Goal: Transaction & Acquisition: Purchase product/service

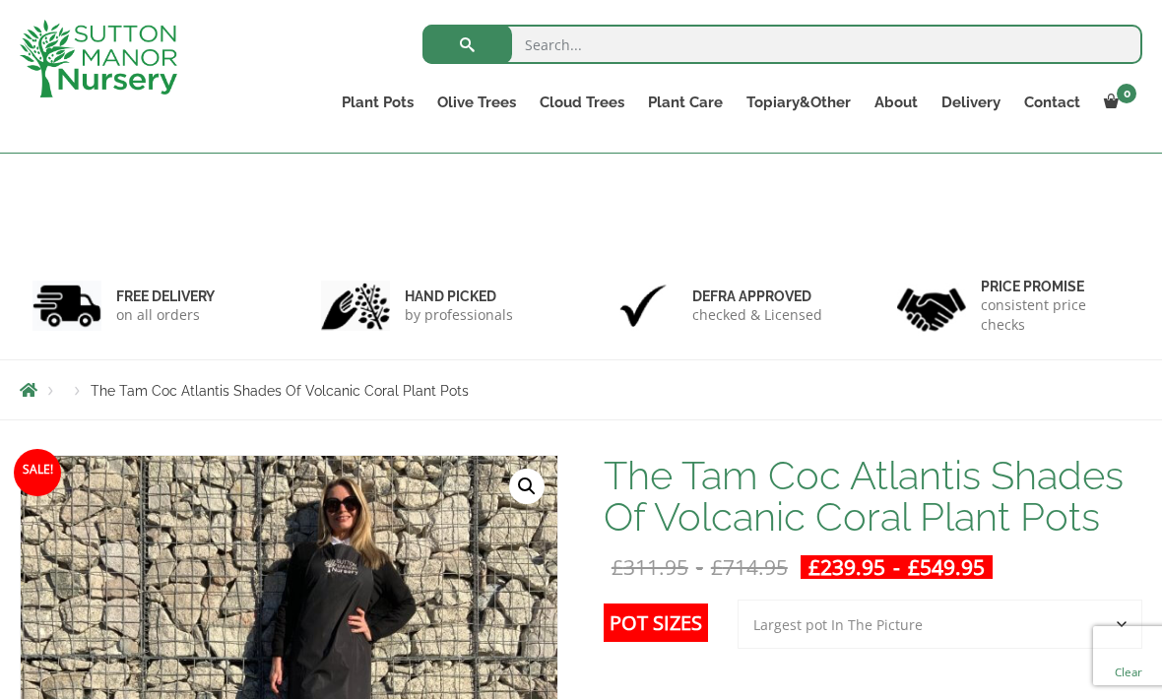
select select "Largest pot In The Picture"
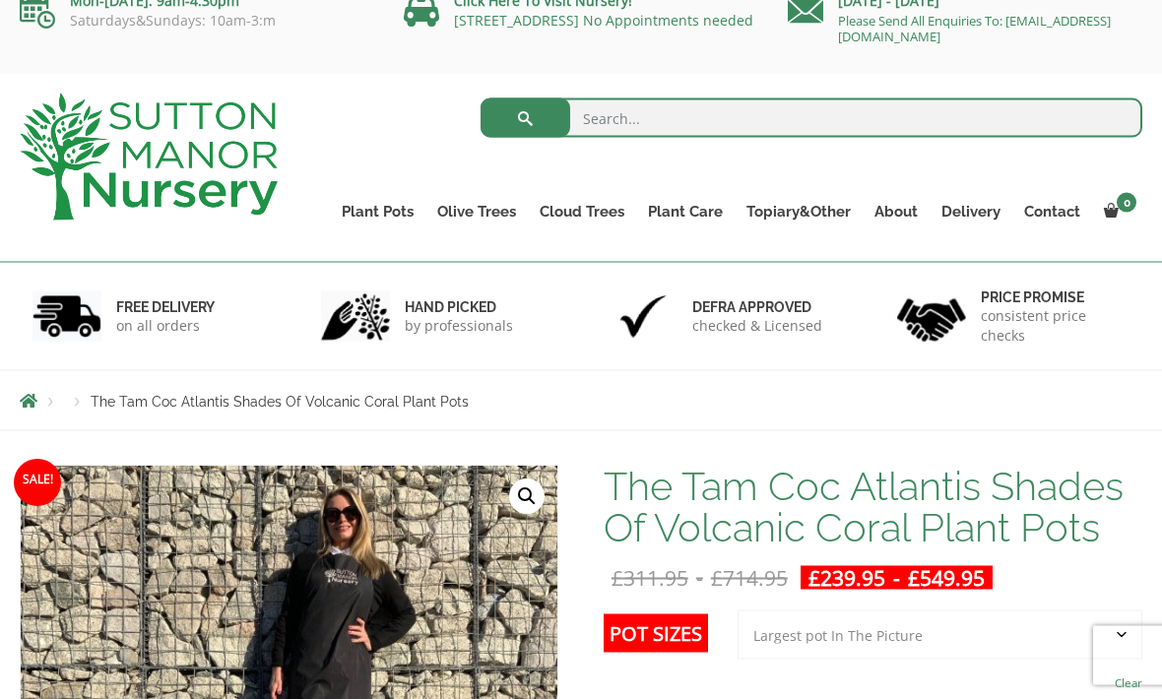
scroll to position [26, 0]
click at [0, 0] on link "The Amalfi Pots" at bounding box center [0, 0] width 0 height 0
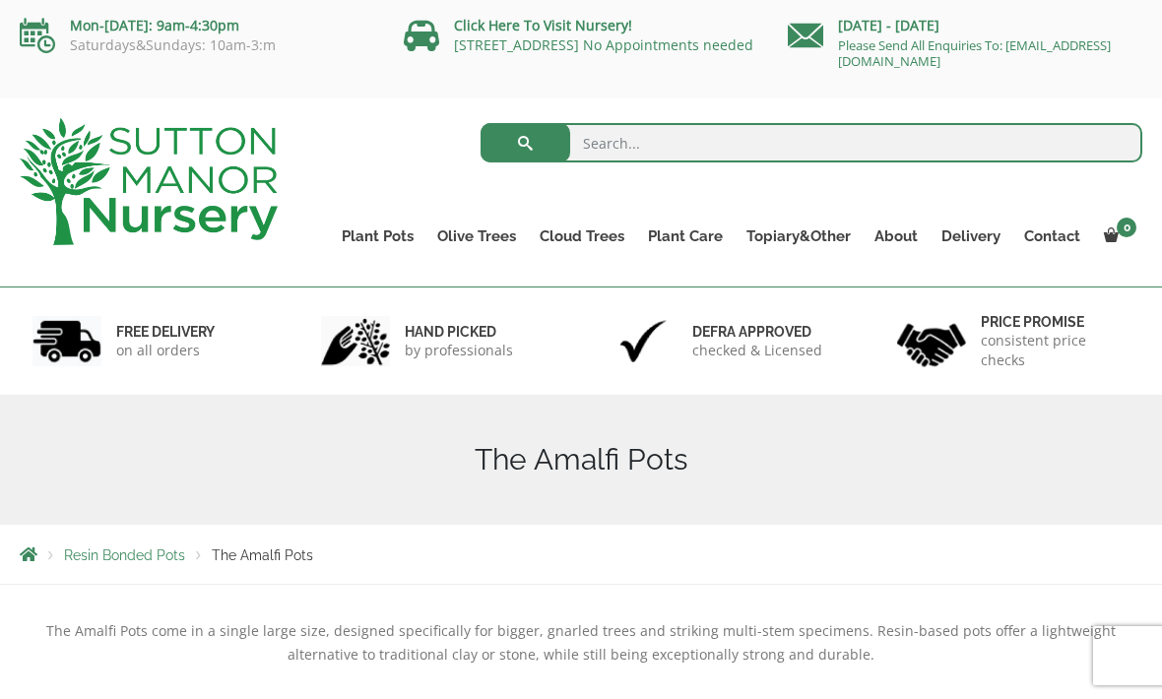
click at [0, 0] on link "The Atlantis Pots" at bounding box center [0, 0] width 0 height 0
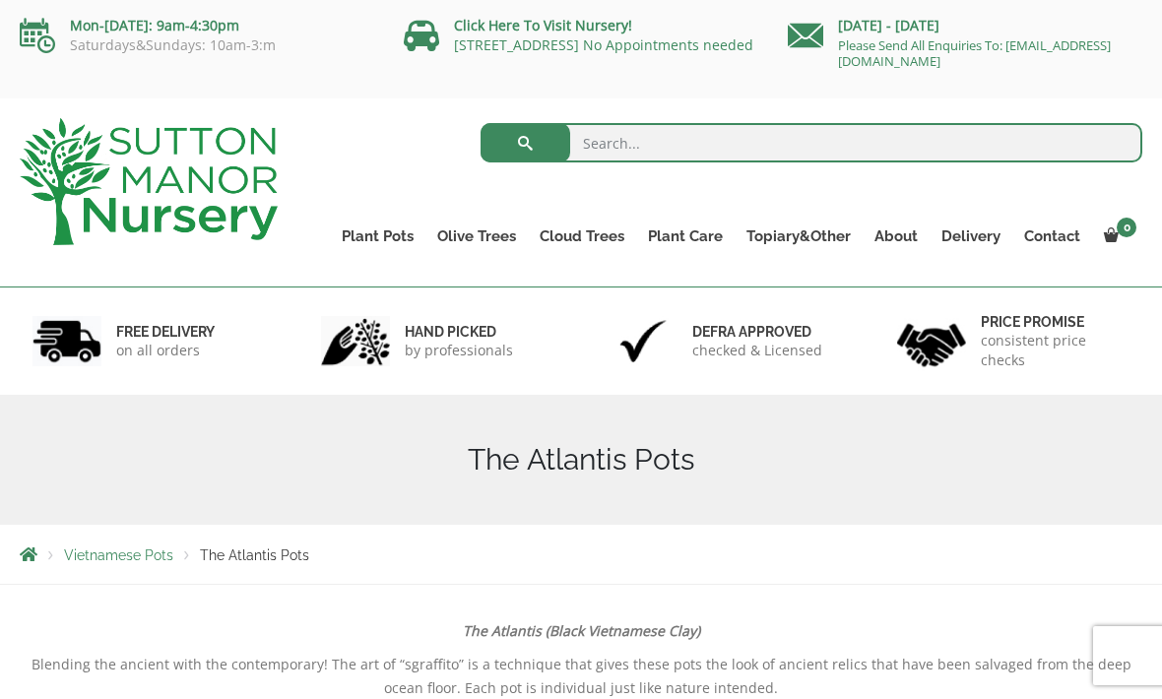
click at [0, 0] on link "The Old Stone Pots" at bounding box center [0, 0] width 0 height 0
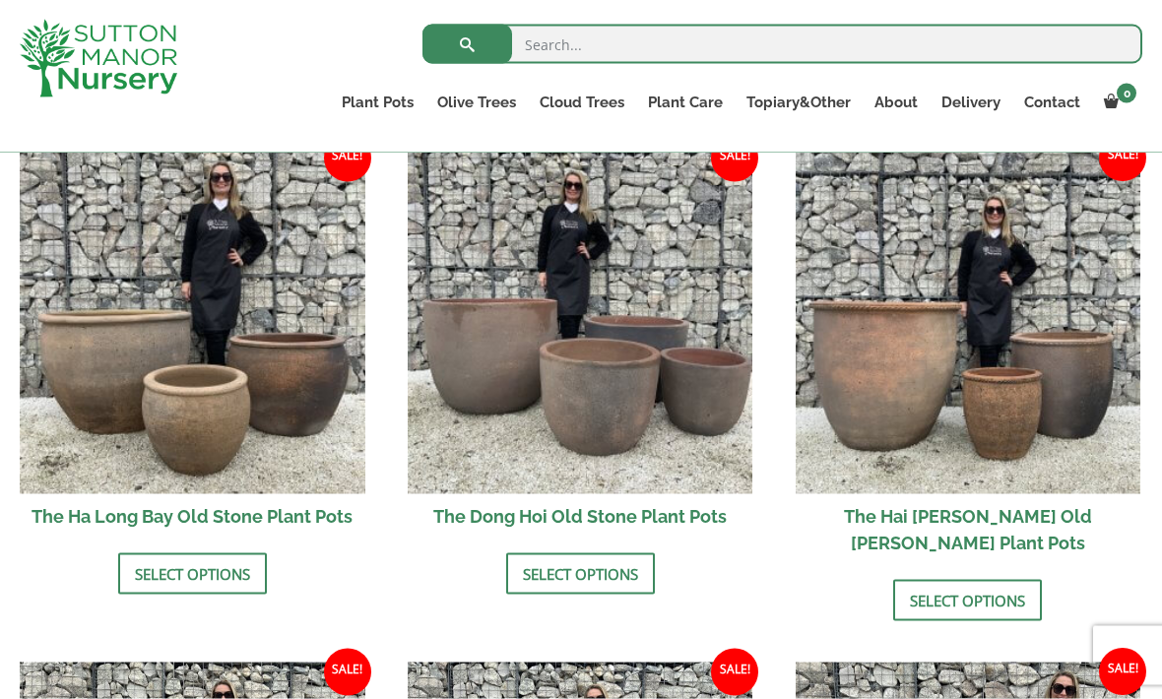
scroll to position [686, 0]
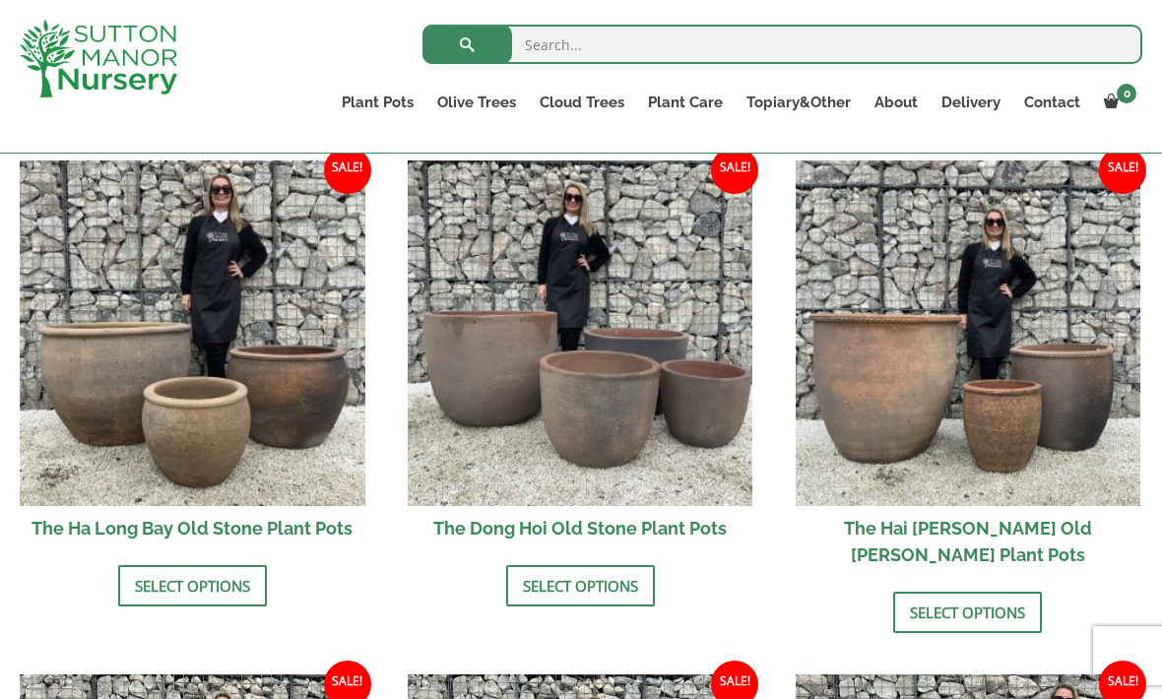
click at [1028, 347] on img at bounding box center [968, 333] width 346 height 346
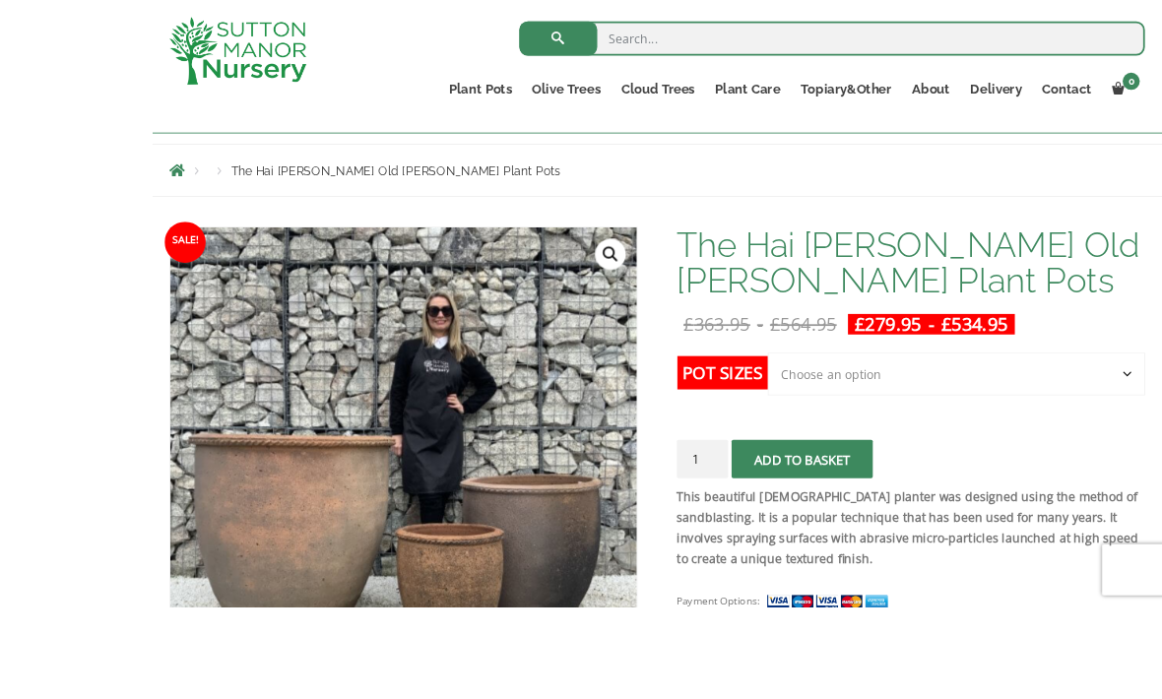
scroll to position [359, 0]
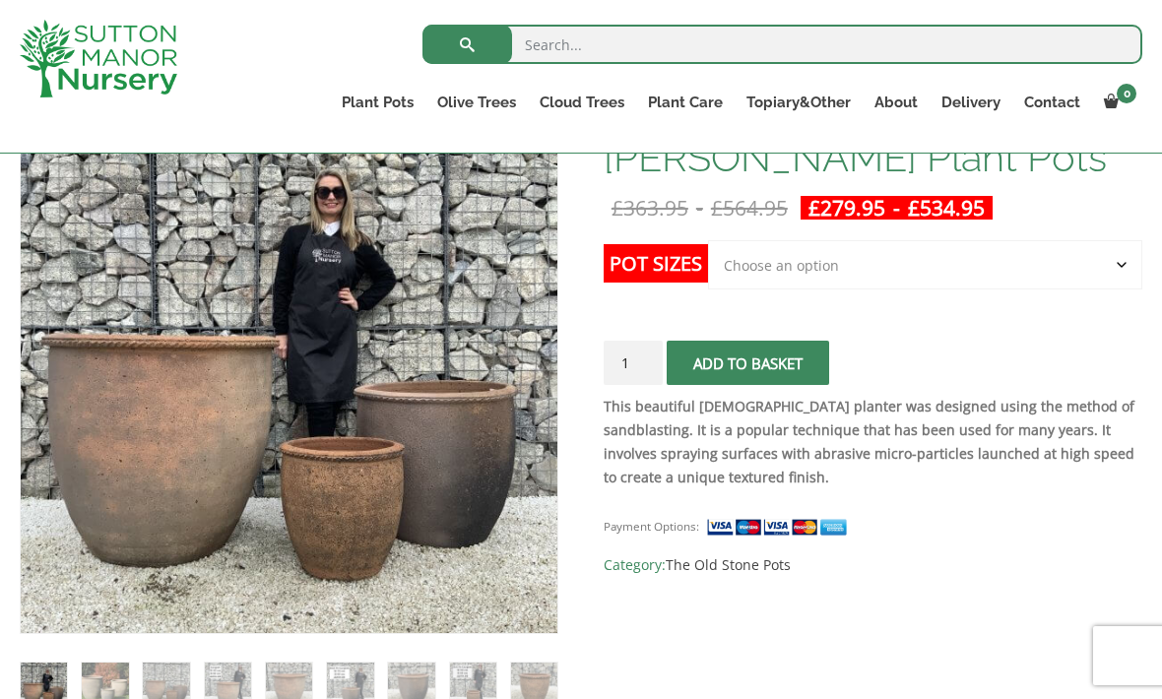
click at [0, 0] on link "Wabi-Sabi" at bounding box center [0, 0] width 0 height 0
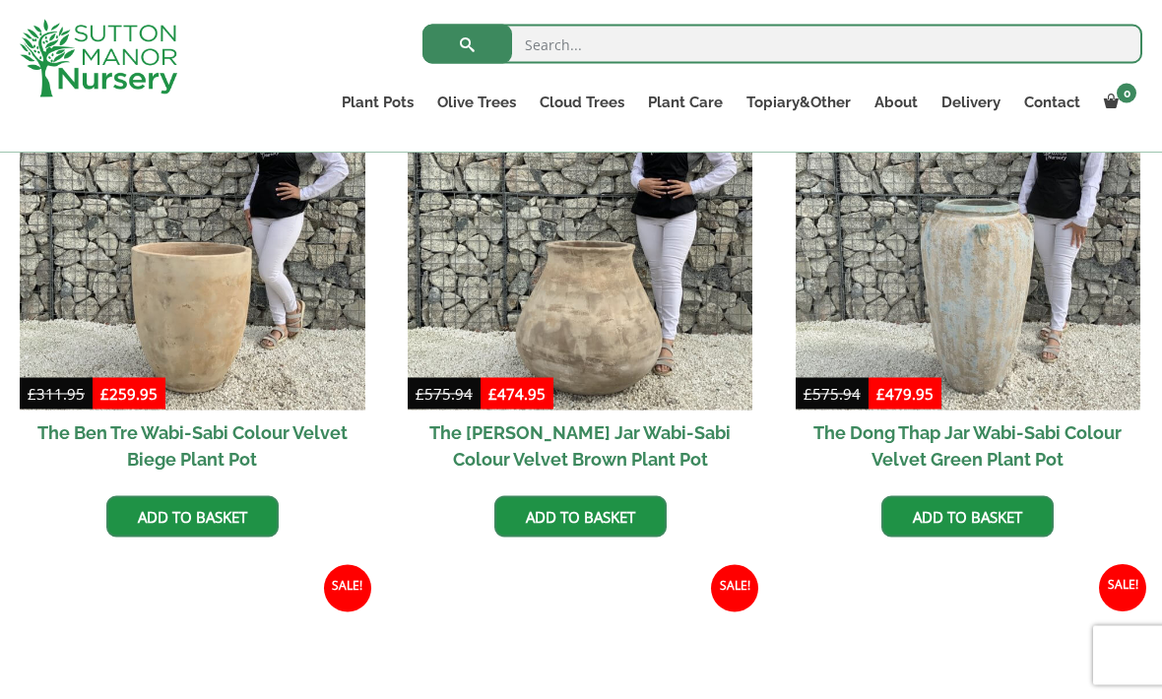
scroll to position [1106, 0]
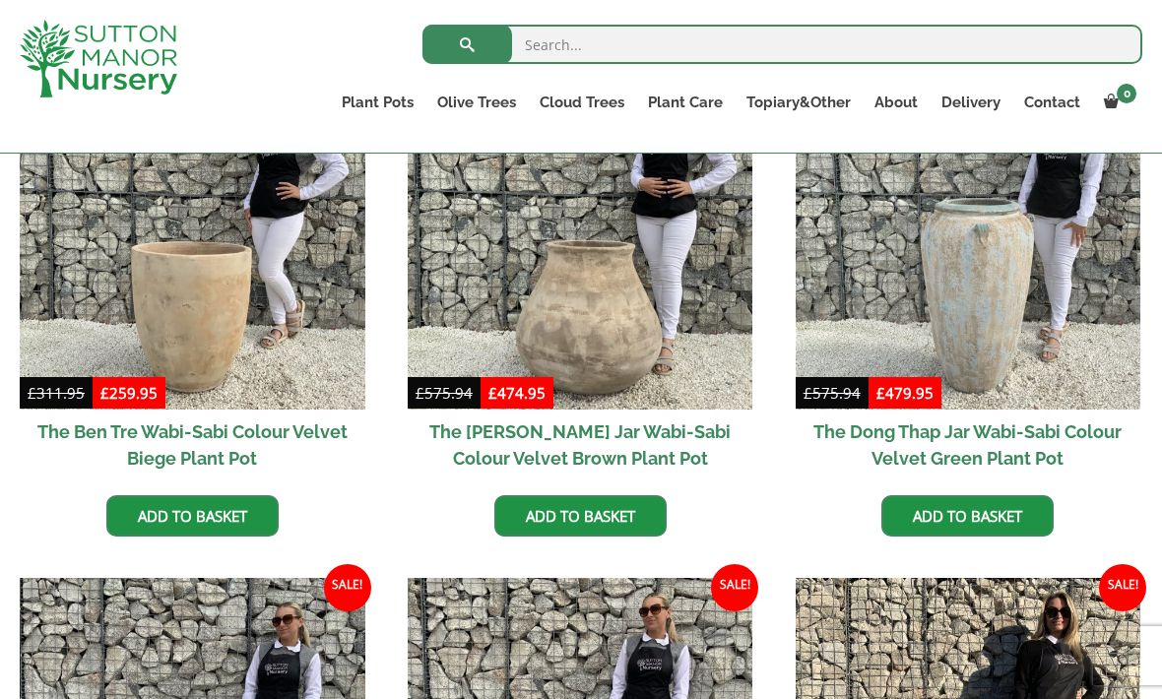
click at [0, 0] on link "Fibre Clay Pots" at bounding box center [0, 0] width 0 height 0
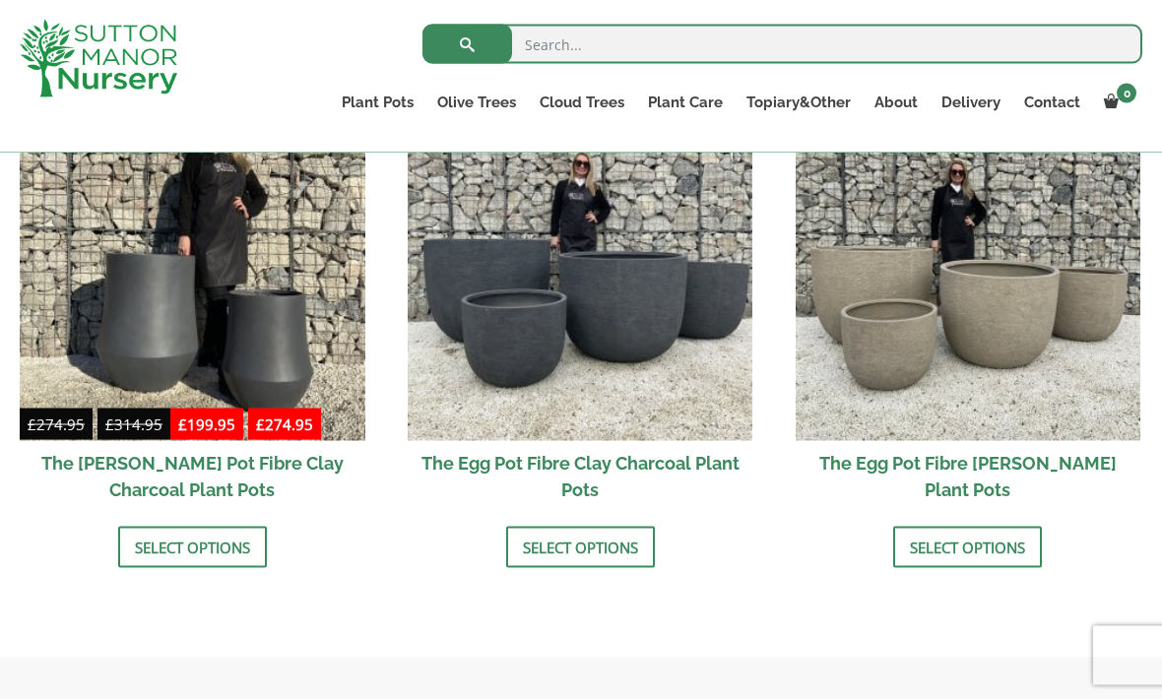
scroll to position [692, 0]
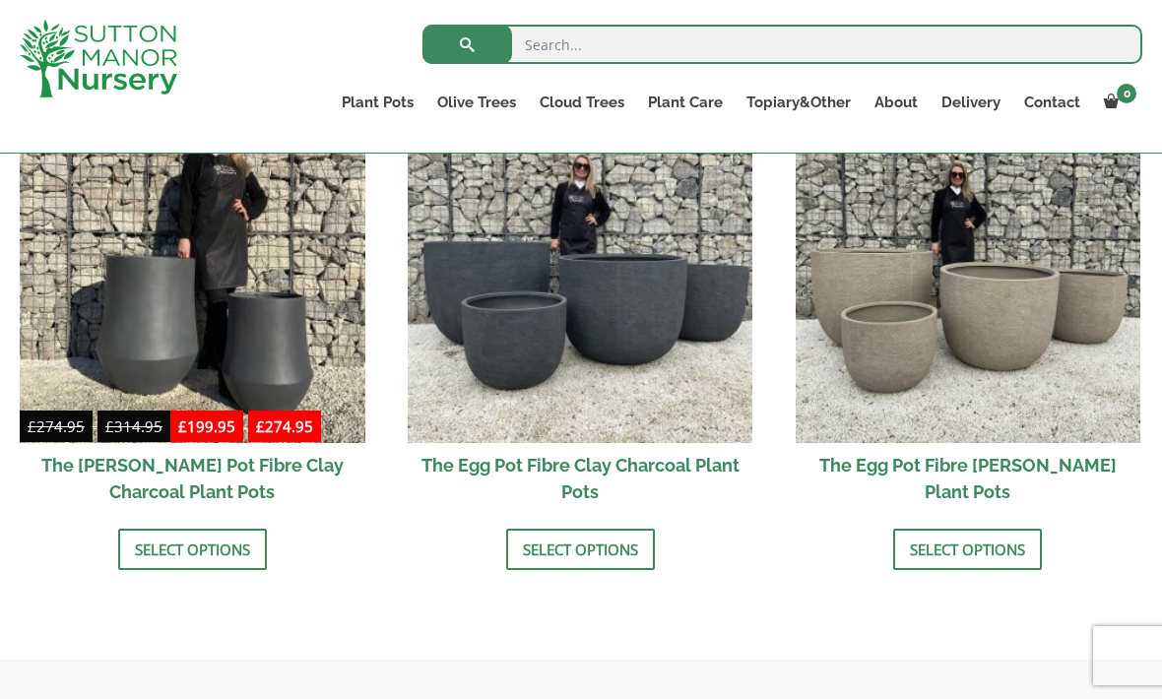
click at [631, 331] on img at bounding box center [581, 270] width 346 height 346
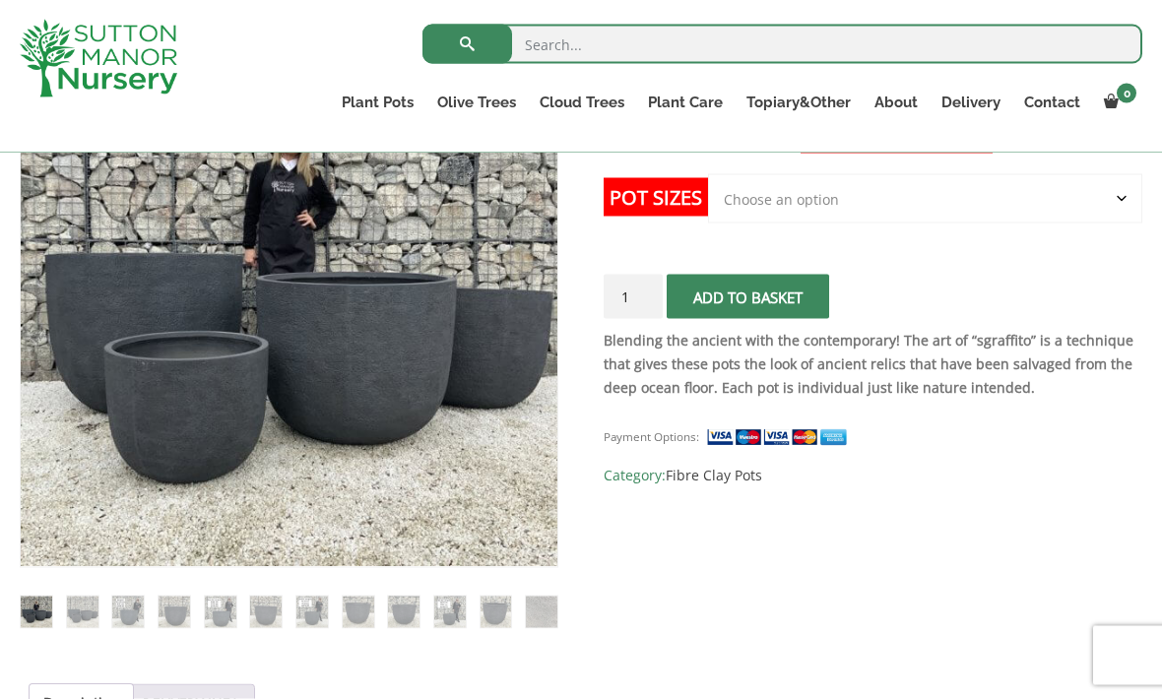
scroll to position [392, 0]
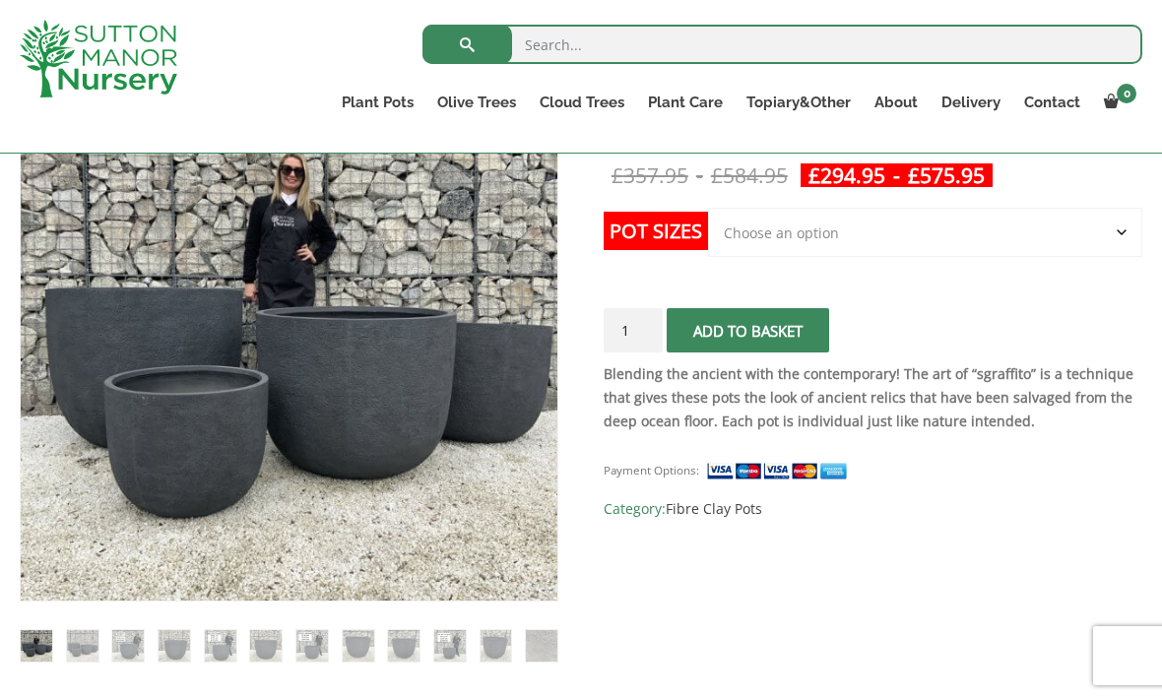
click at [1106, 239] on select "Choose an option Click here to buy the 5th To Largest Pot In The Picture Click …" at bounding box center [925, 232] width 434 height 49
select select "Click here to buy the 3rd To Largest Pot In The Picture"
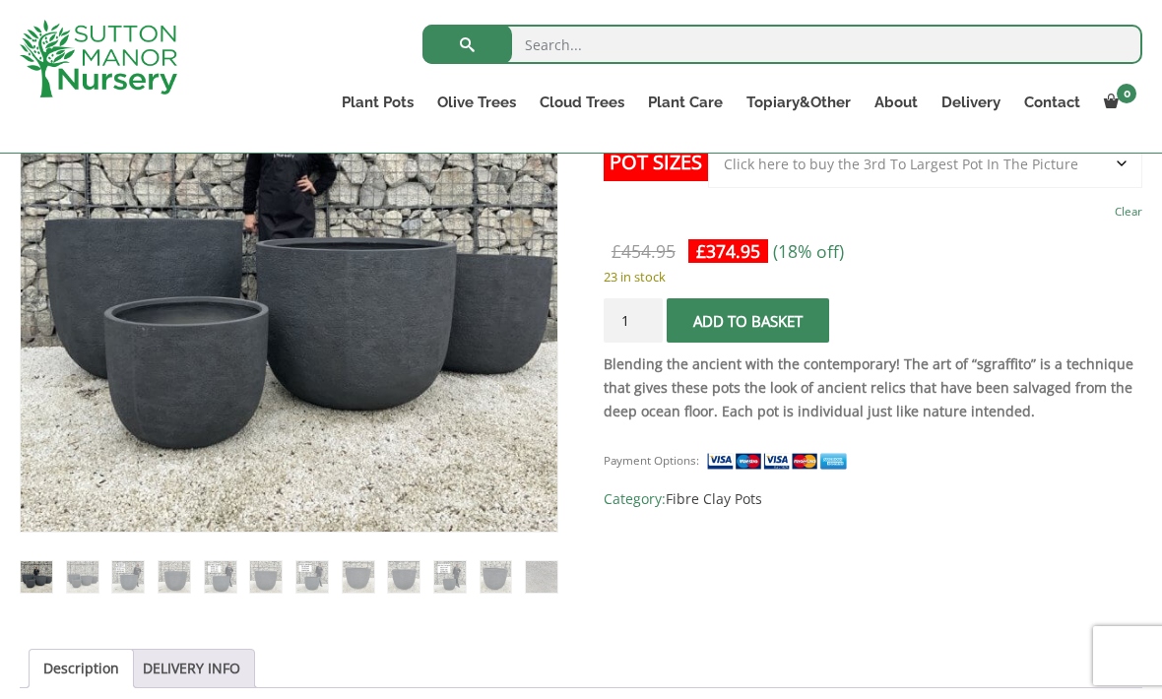
scroll to position [460, 0]
